Goal: Task Accomplishment & Management: Use online tool/utility

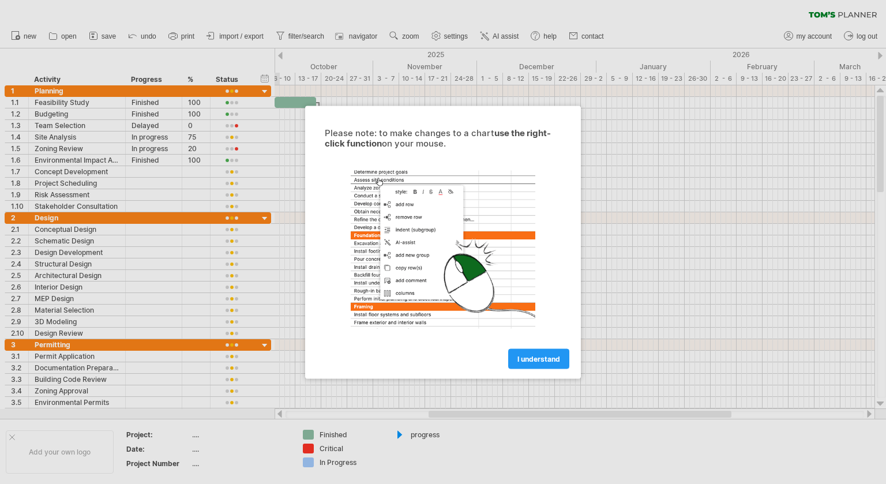
click at [549, 362] on span "I understand" at bounding box center [539, 358] width 43 height 9
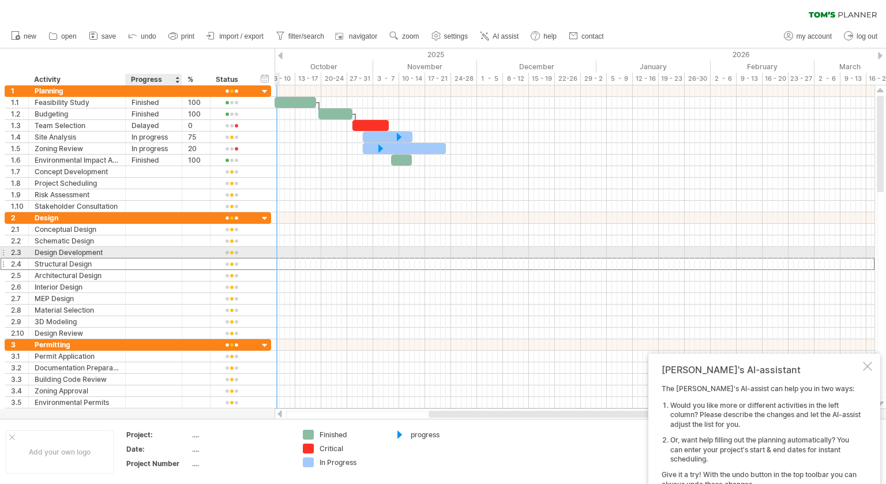
click at [150, 258] on div at bounding box center [154, 263] width 44 height 11
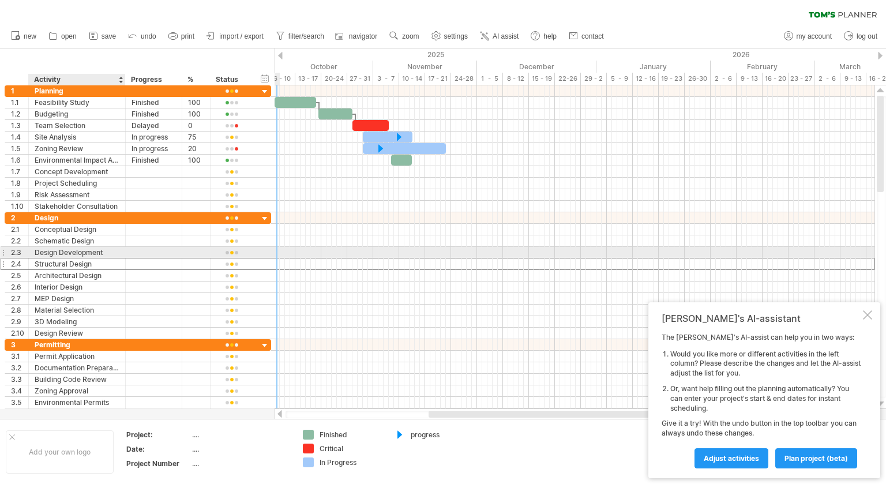
click at [90, 255] on div "Design Development" at bounding box center [77, 252] width 85 height 11
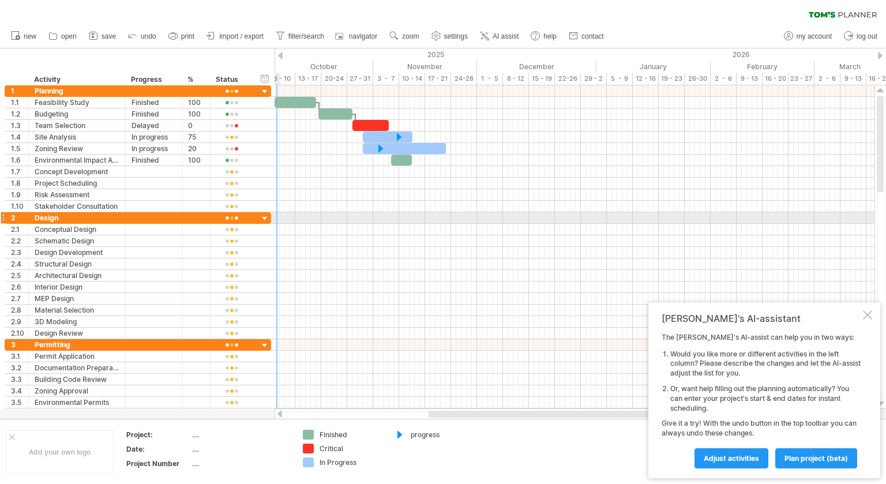
click at [261, 216] on div at bounding box center [265, 218] width 11 height 11
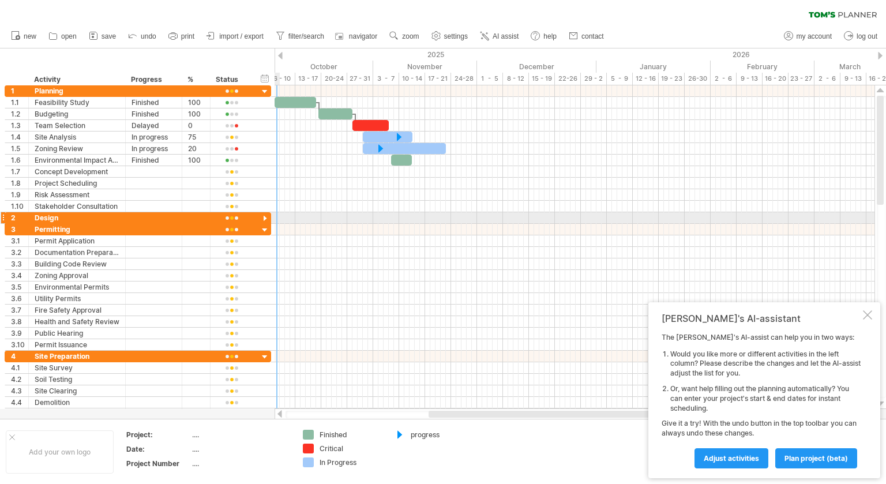
click at [261, 216] on div at bounding box center [265, 218] width 11 height 11
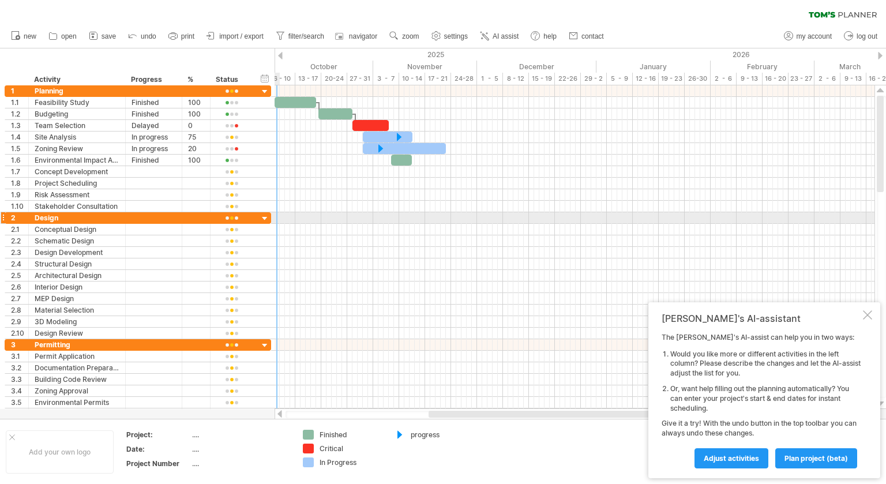
click at [261, 216] on div at bounding box center [265, 218] width 11 height 11
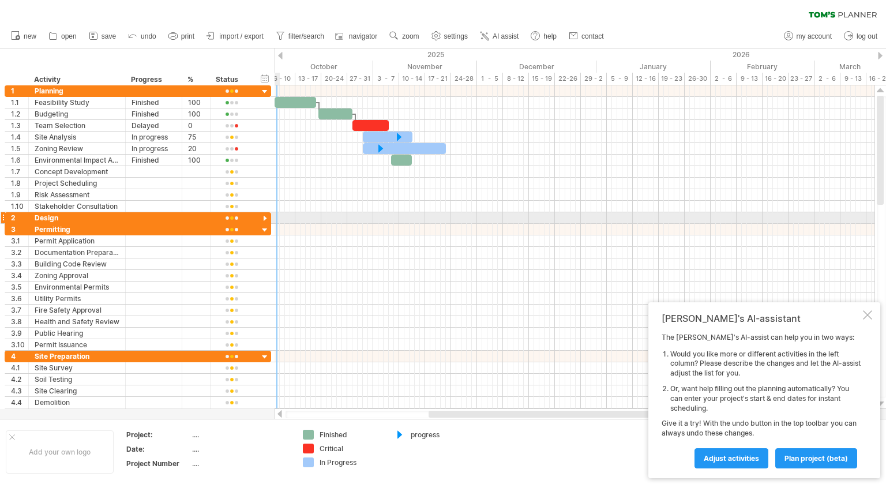
click at [261, 216] on div at bounding box center [265, 218] width 11 height 11
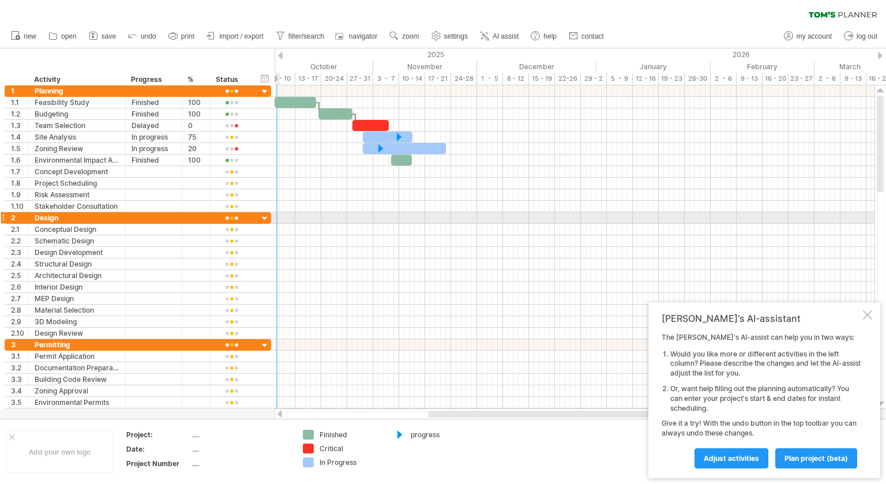
click at [261, 216] on div at bounding box center [265, 218] width 11 height 11
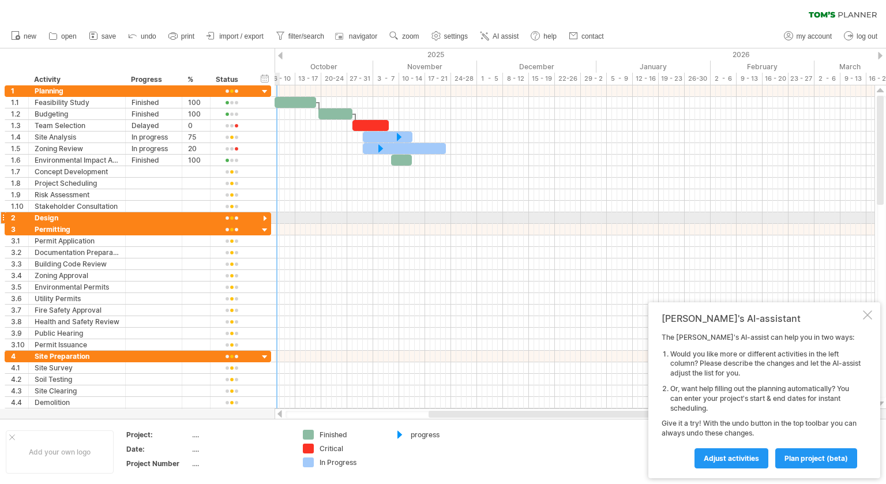
click at [261, 216] on div at bounding box center [265, 218] width 11 height 11
